Goal: Check status: Check status

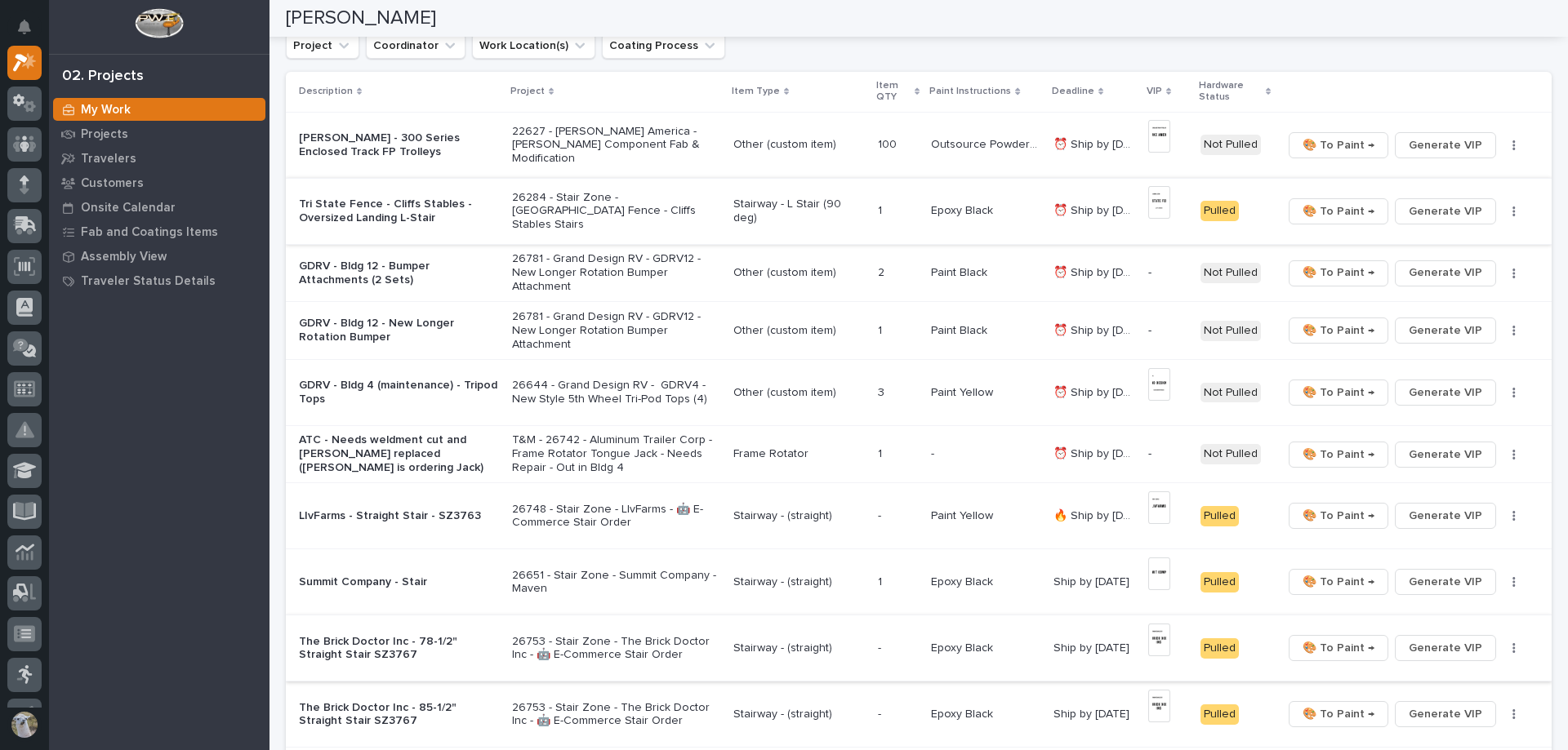
scroll to position [245, 0]
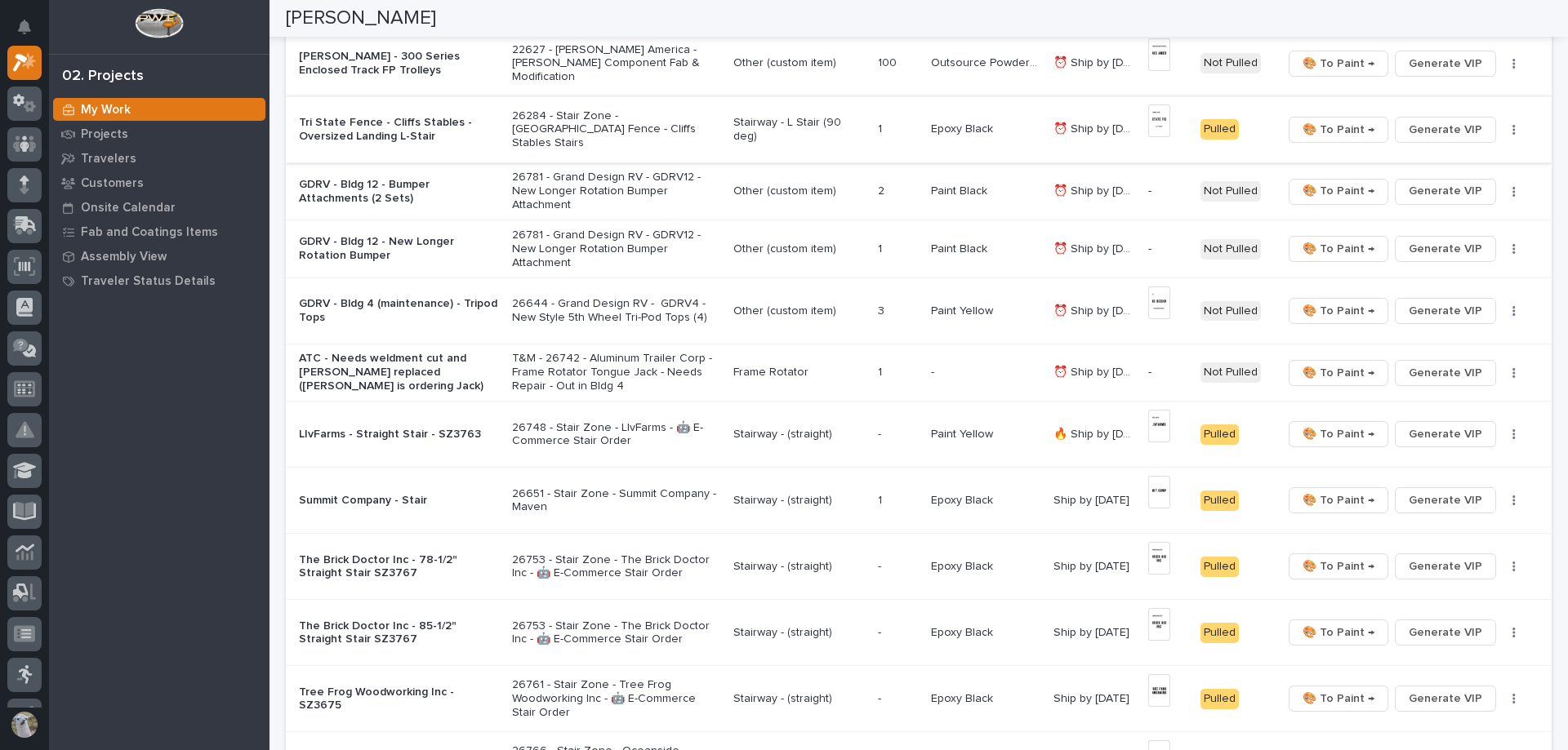
click at [402, 570] on p "The Brick Doctor Inc - 78-1/2" Straight Stair SZ3767" at bounding box center [399, 568] width 200 height 28
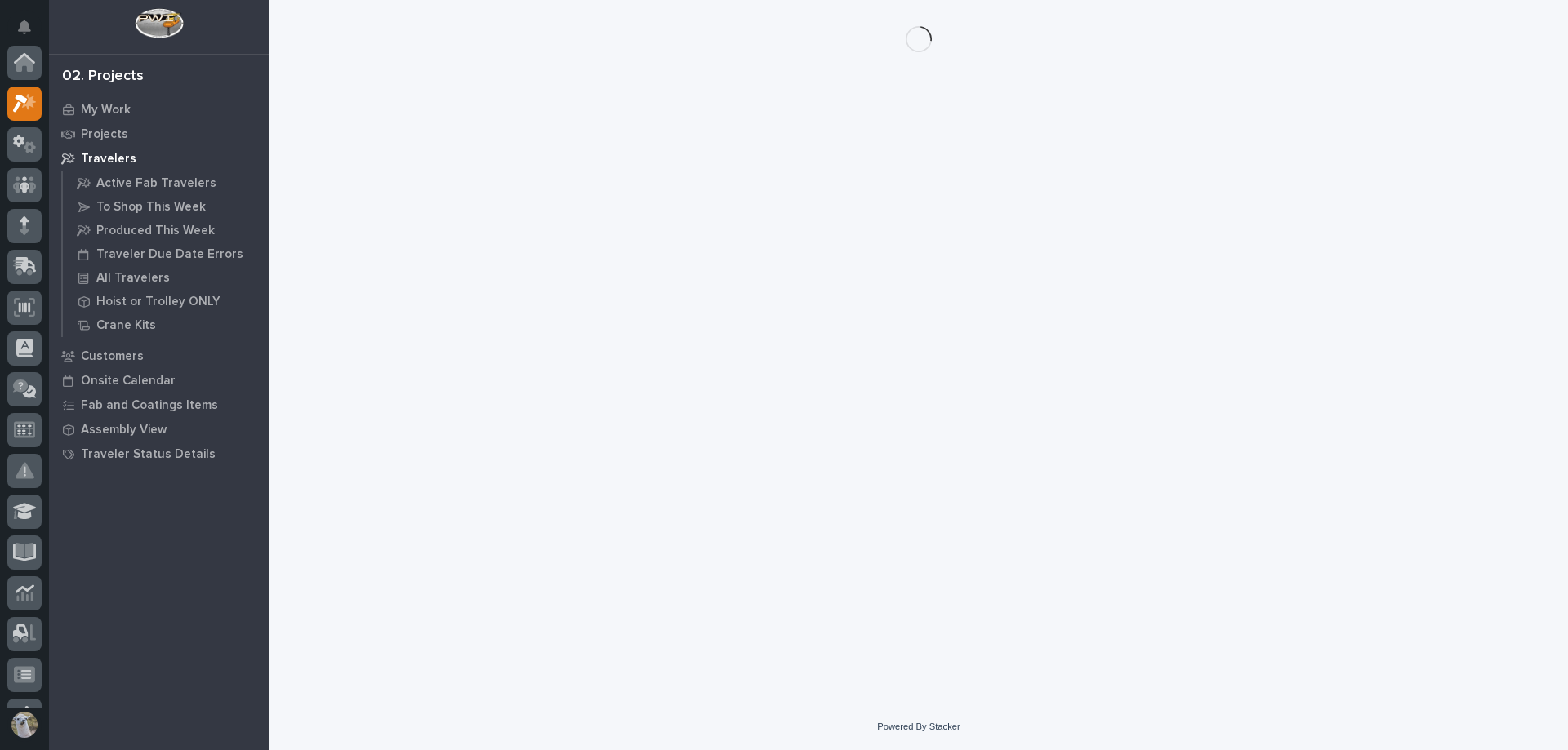
scroll to position [41, 0]
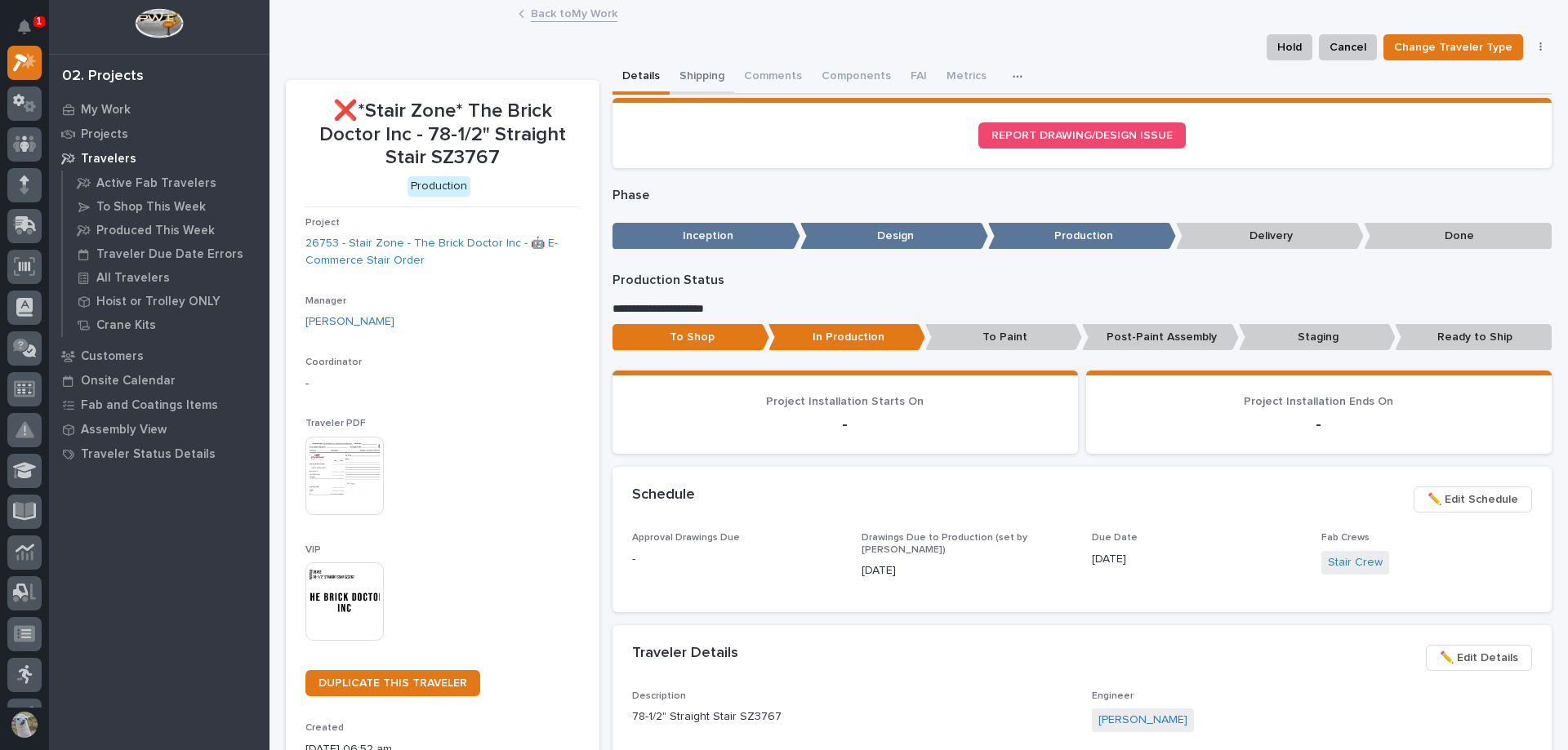
click at [691, 73] on button "Shipping" at bounding box center [702, 77] width 64 height 35
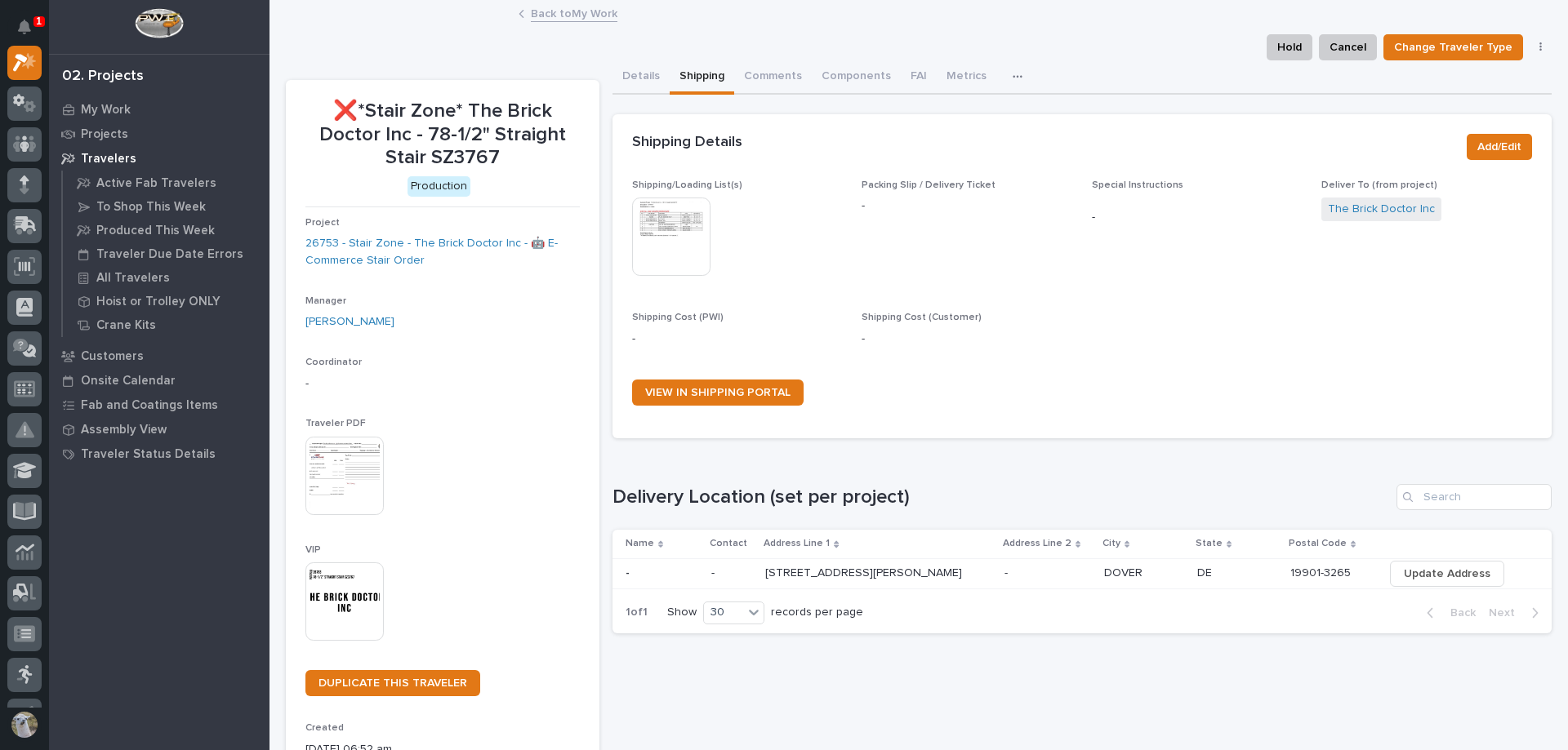
click at [665, 242] on img at bounding box center [671, 237] width 78 height 78
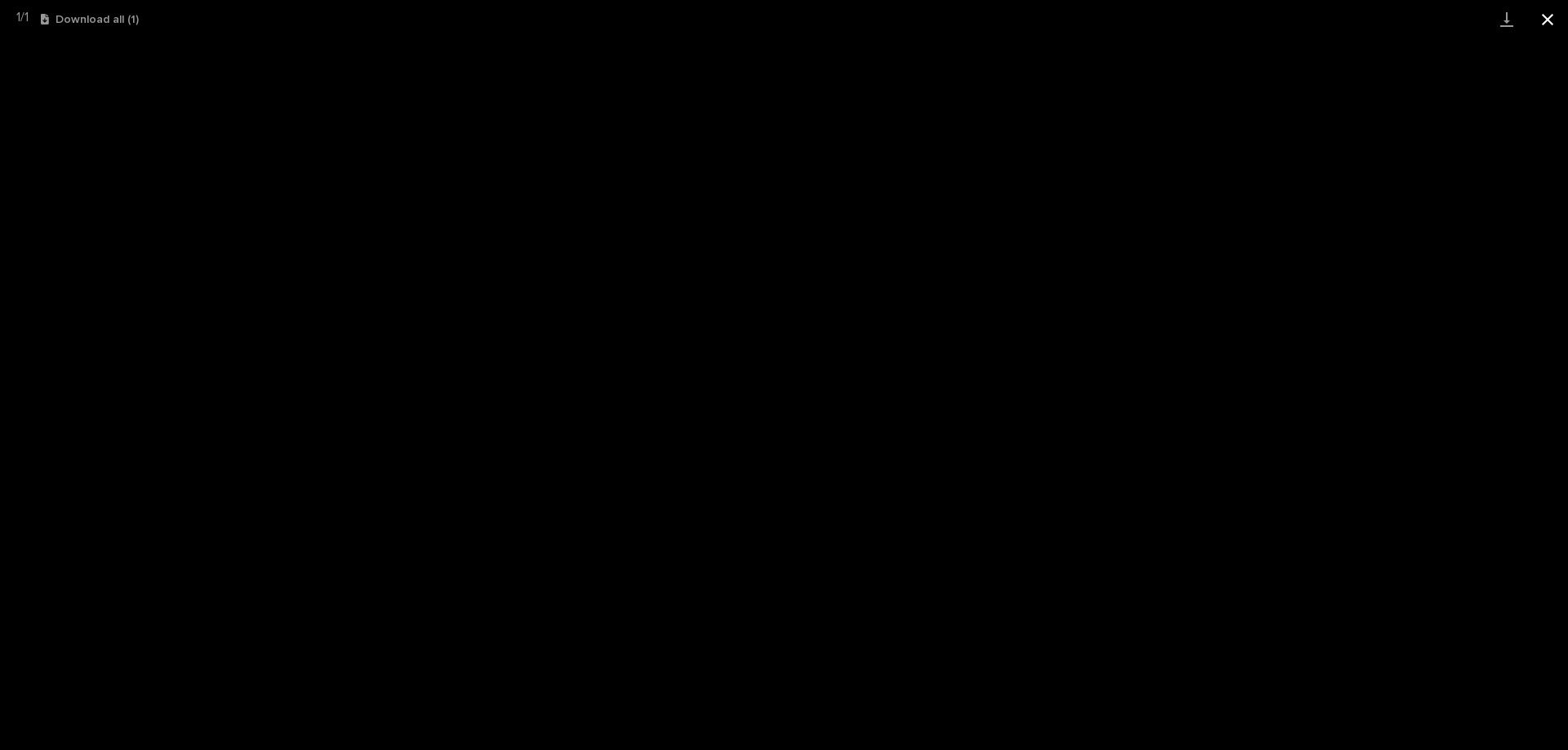
click at [1552, 23] on button "Close gallery" at bounding box center [1547, 19] width 41 height 39
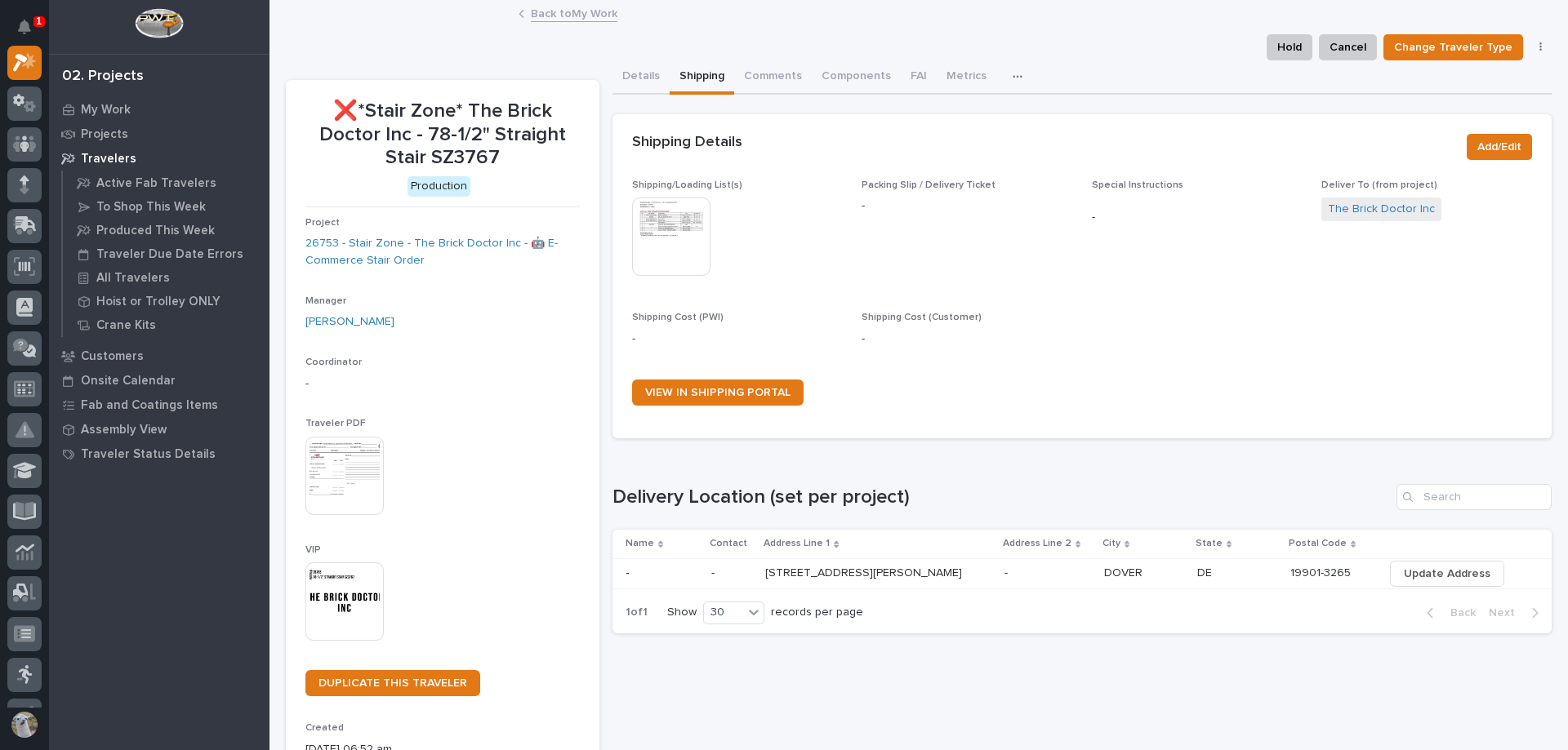
click at [568, 11] on link "Back to My Work" at bounding box center [574, 12] width 87 height 19
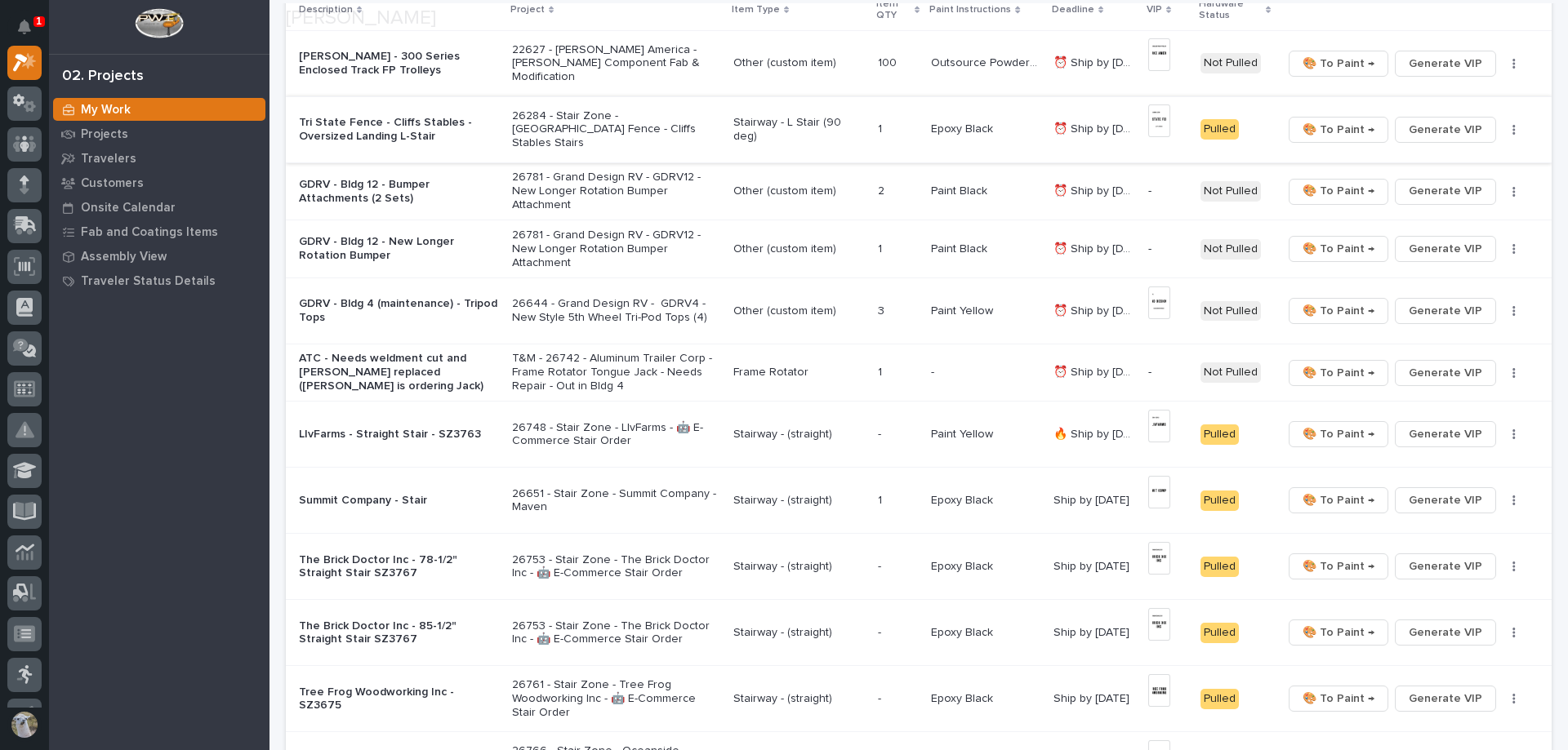
scroll to position [326, 0]
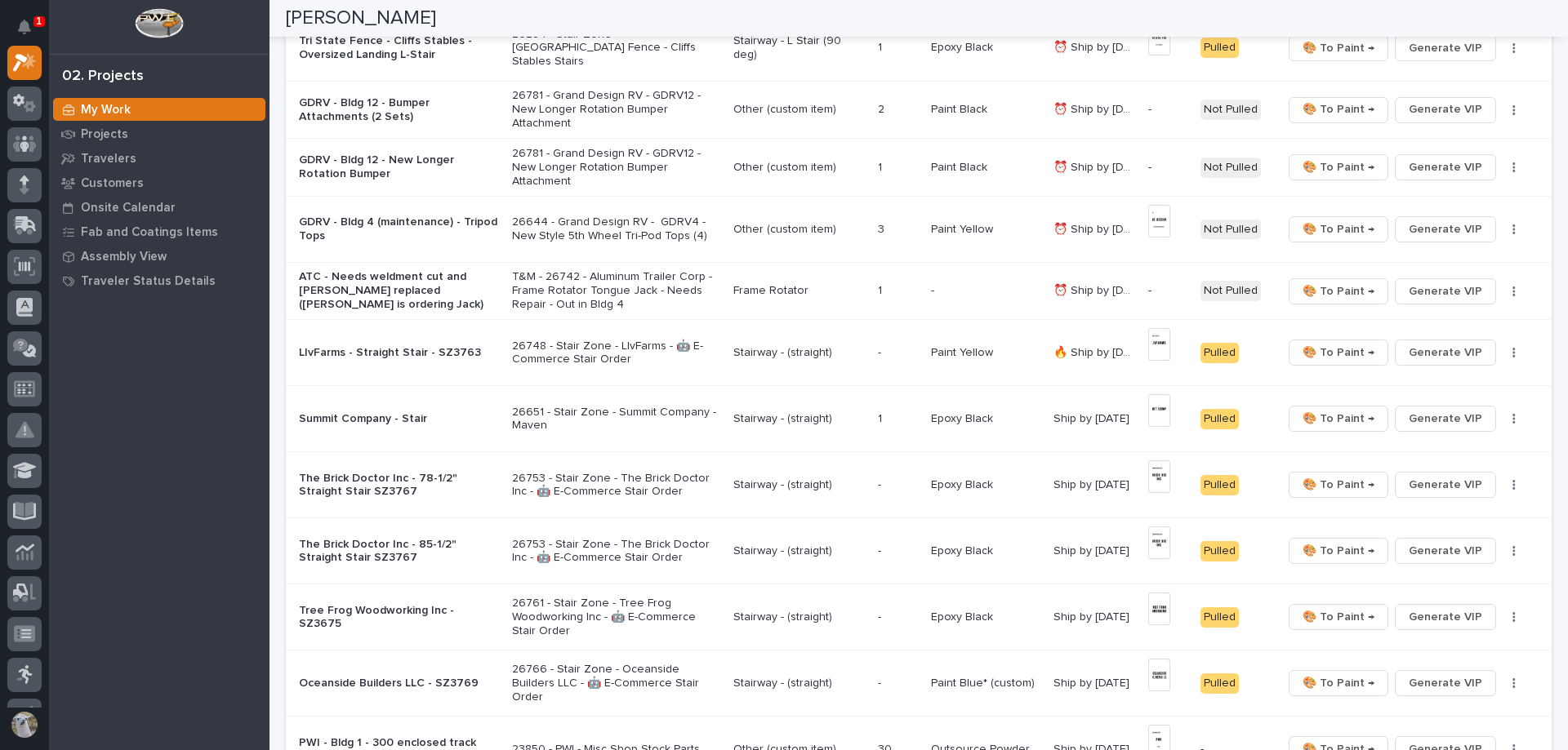
click at [393, 538] on p "The Brick Doctor Inc - 85-1/2" Straight Stair SZ3767" at bounding box center [399, 552] width 200 height 28
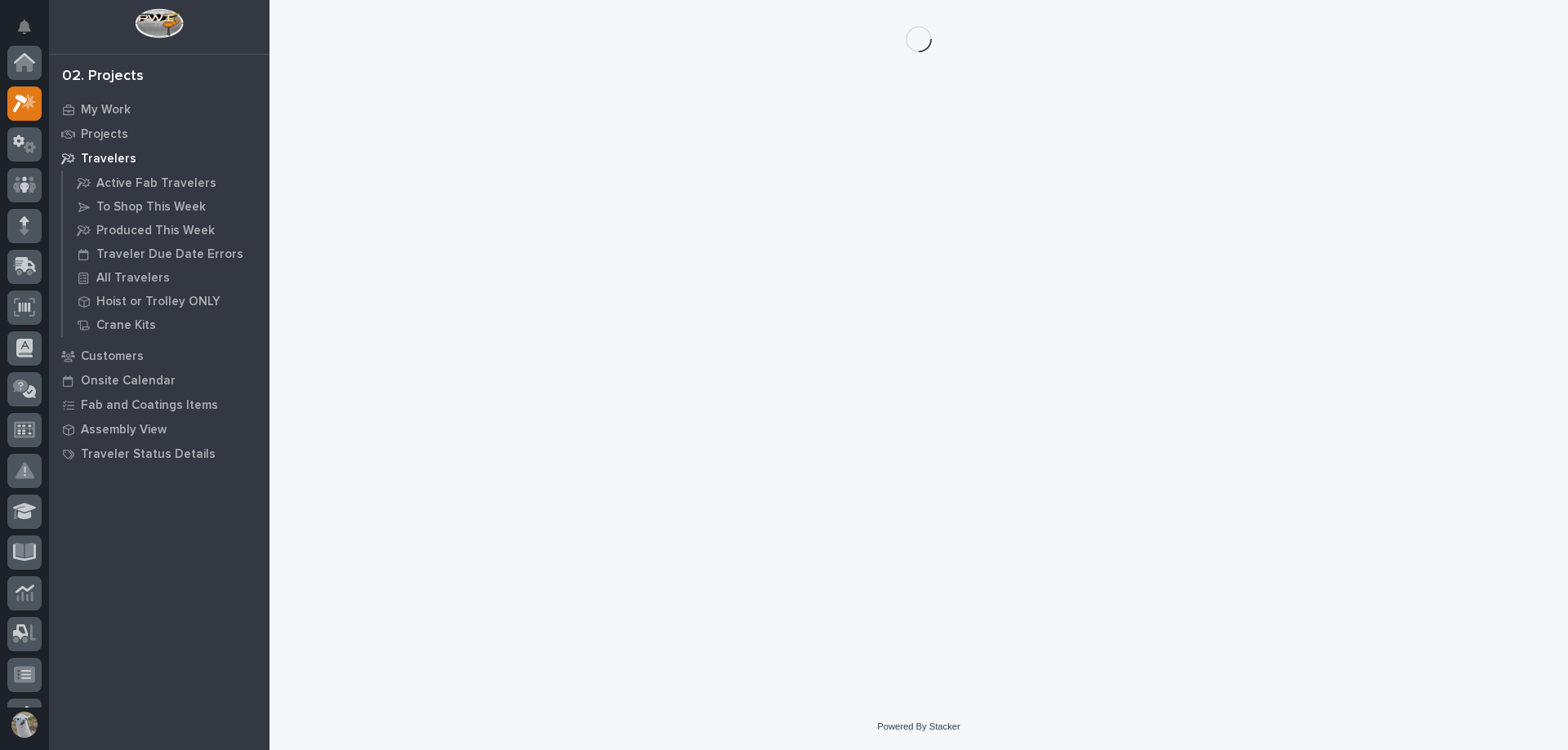
scroll to position [41, 0]
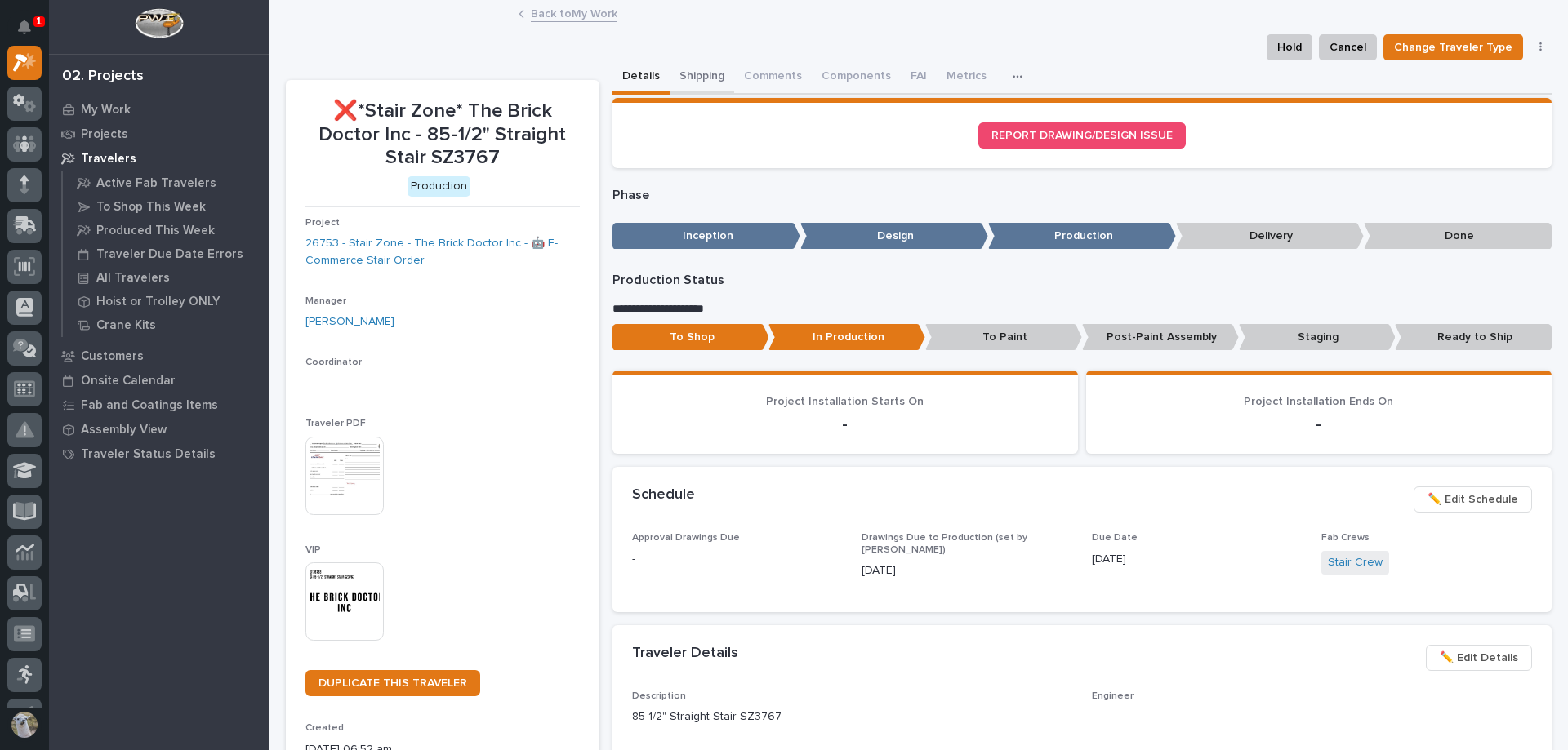
click at [697, 65] on button "Shipping" at bounding box center [702, 77] width 64 height 35
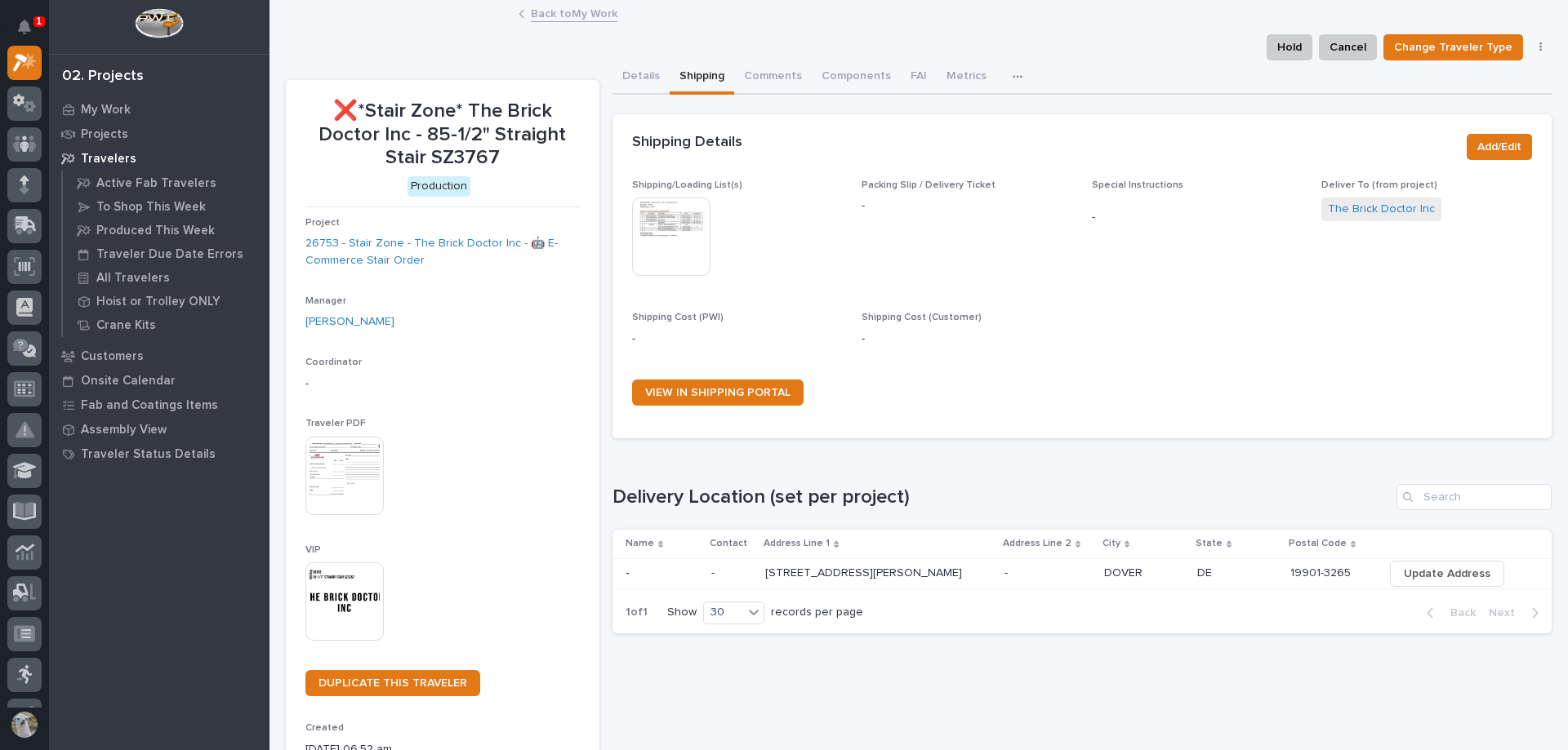
click at [664, 231] on img at bounding box center [671, 237] width 78 height 78
